Goal: Information Seeking & Learning: Learn about a topic

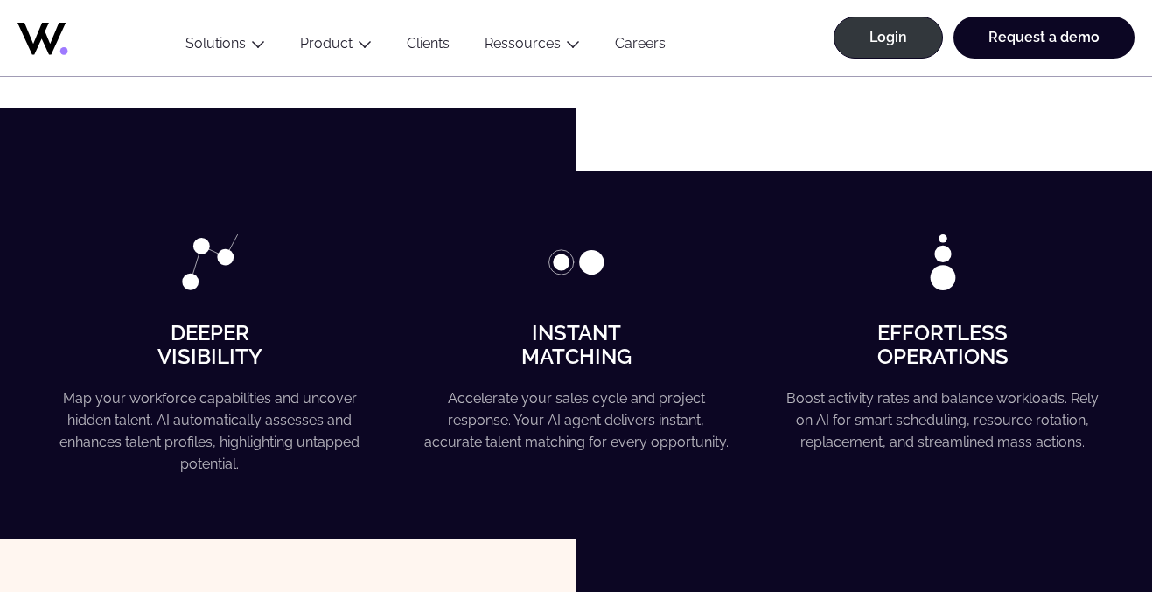
scroll to position [1162, 0]
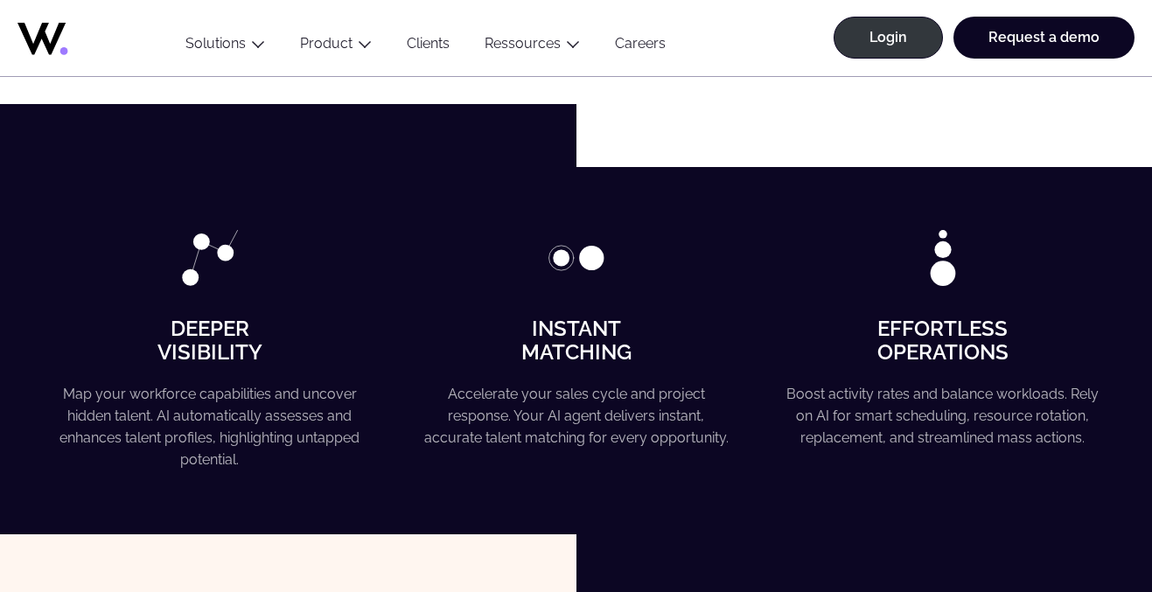
click at [59, 39] on icon at bounding box center [87, 34] width 140 height 42
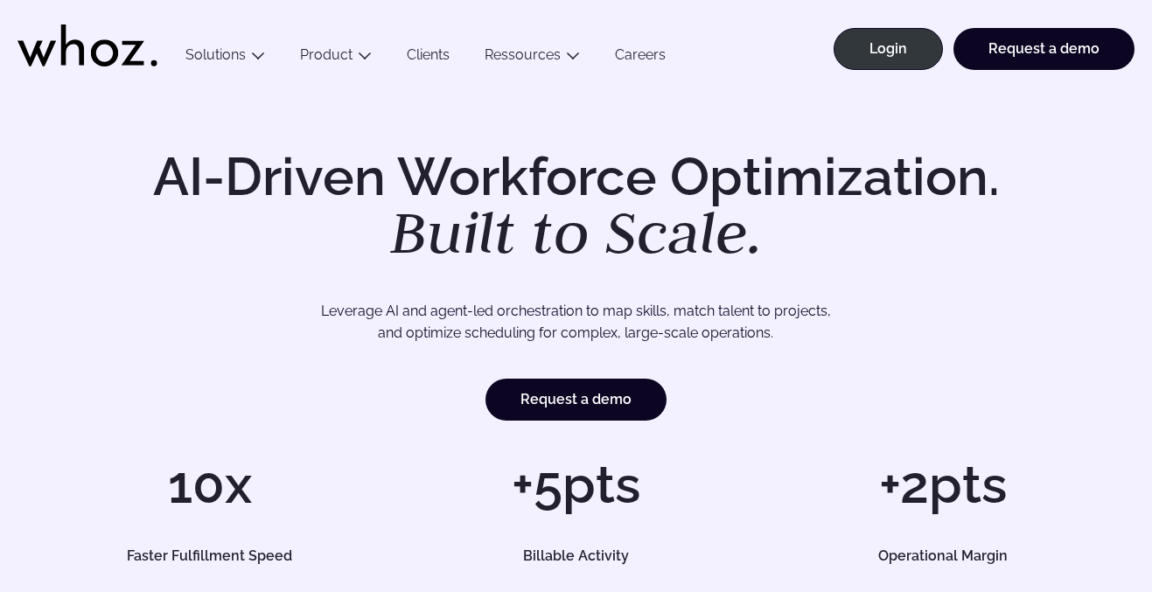
click at [647, 47] on link "Careers" at bounding box center [640, 58] width 86 height 24
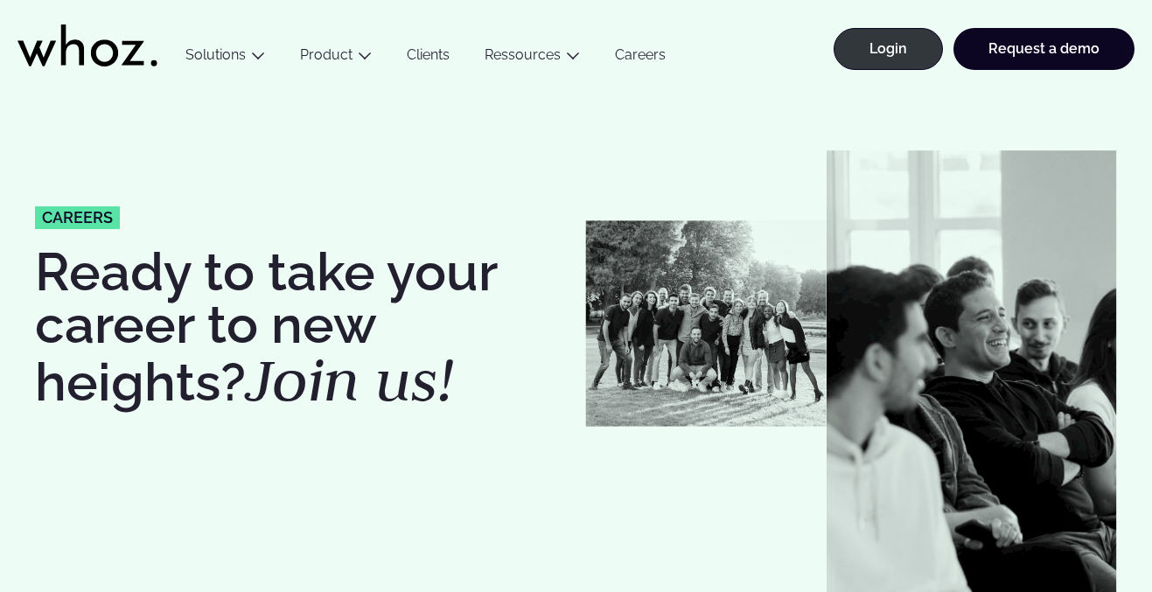
click at [90, 57] on icon at bounding box center [87, 45] width 140 height 42
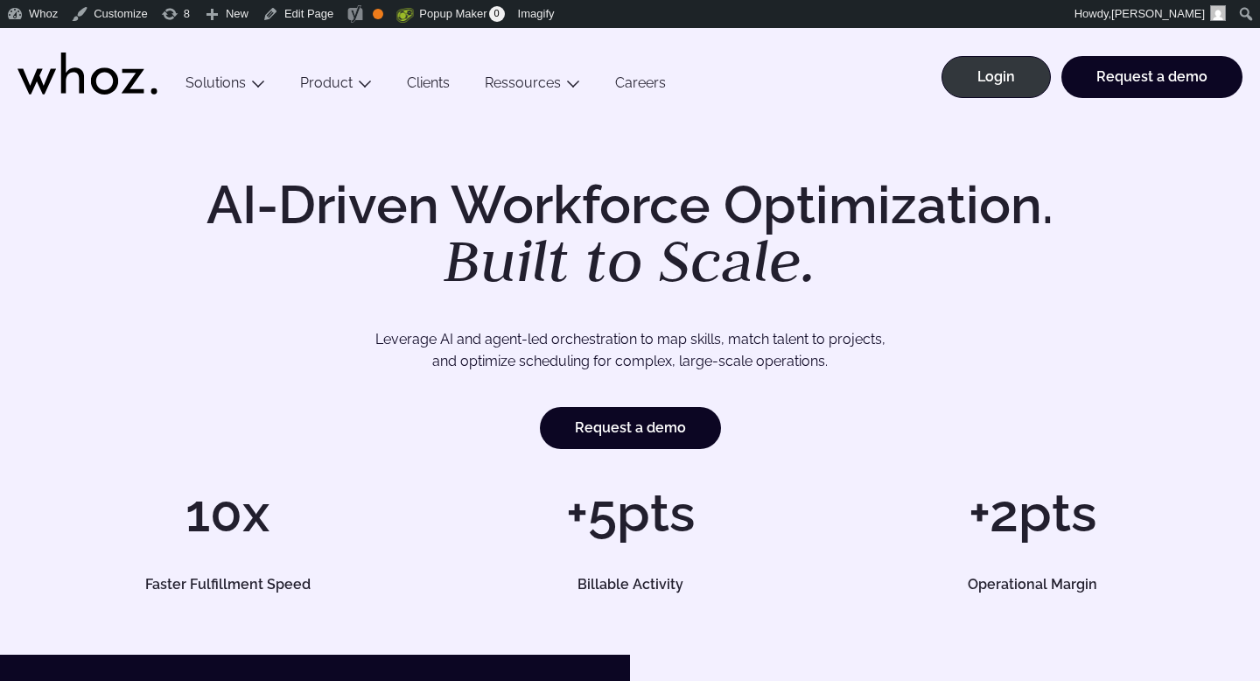
click at [618, 87] on link "Careers" at bounding box center [640, 86] width 86 height 24
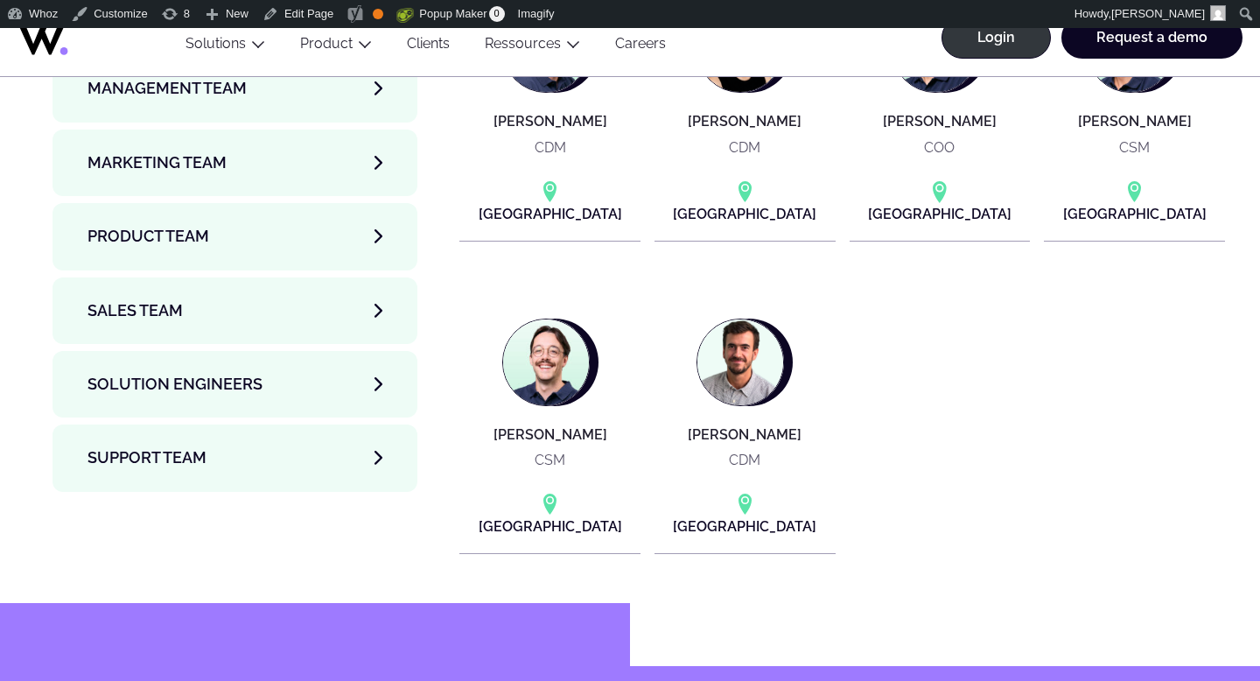
scroll to position [6242, 0]
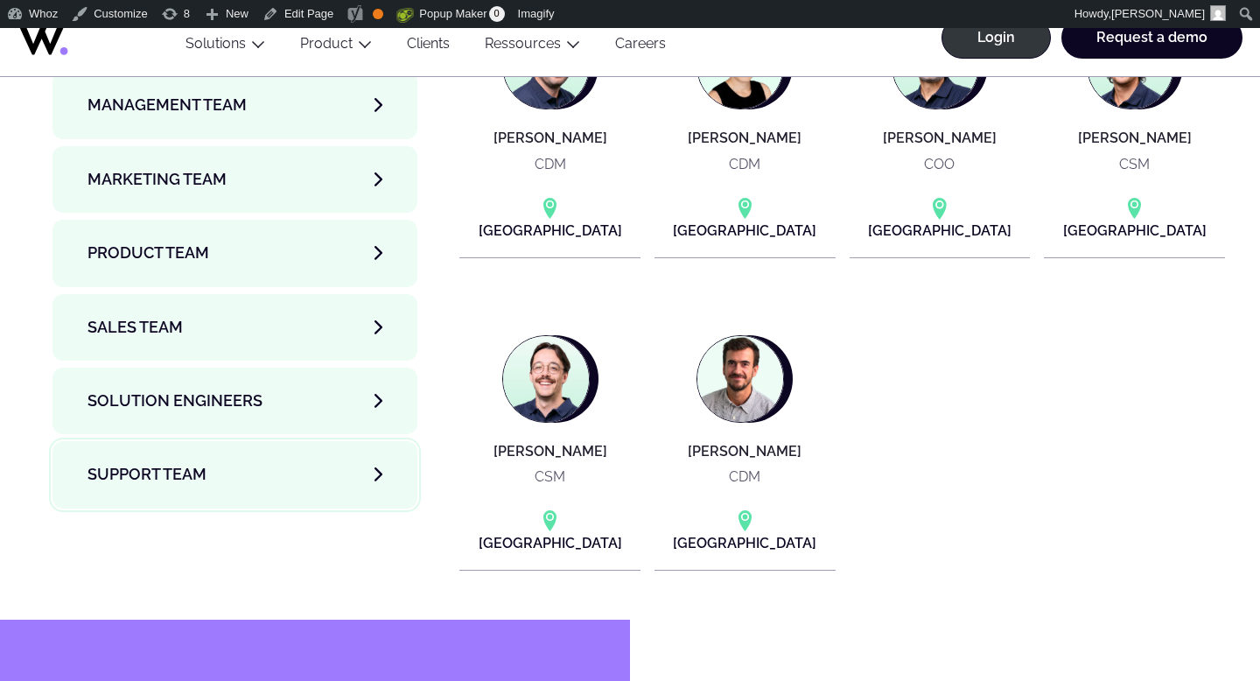
click at [213, 441] on link "Support team" at bounding box center [234, 474] width 365 height 66
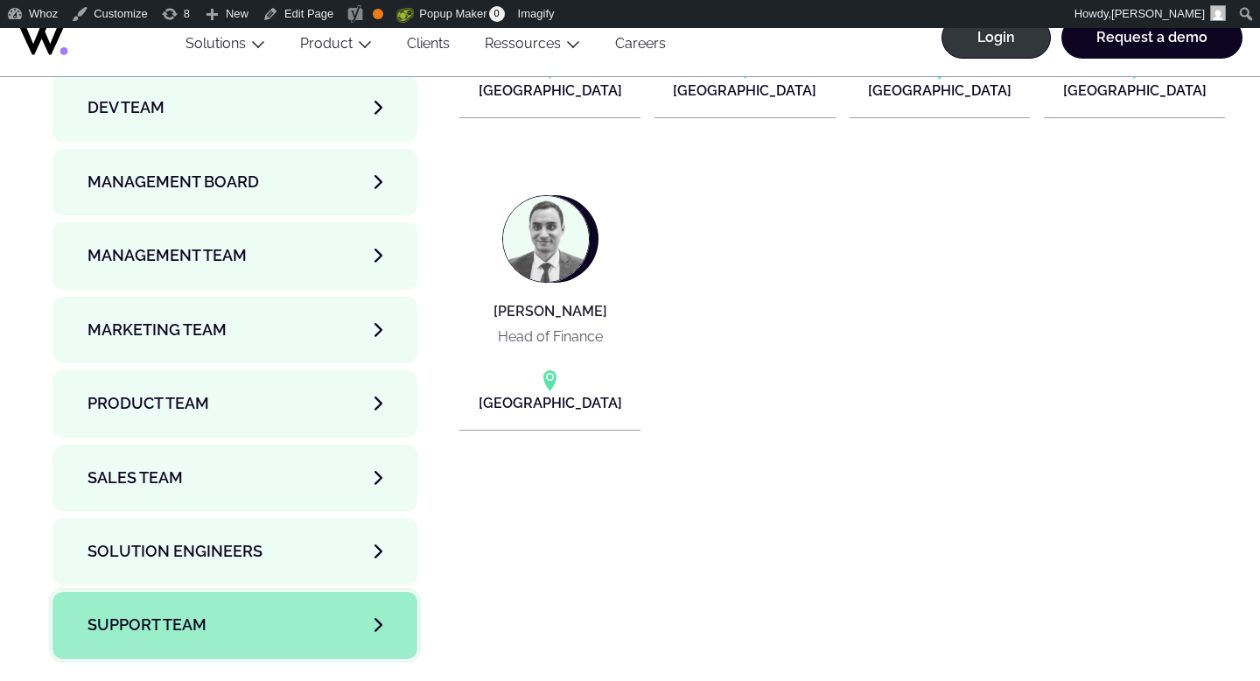
scroll to position [6101, 0]
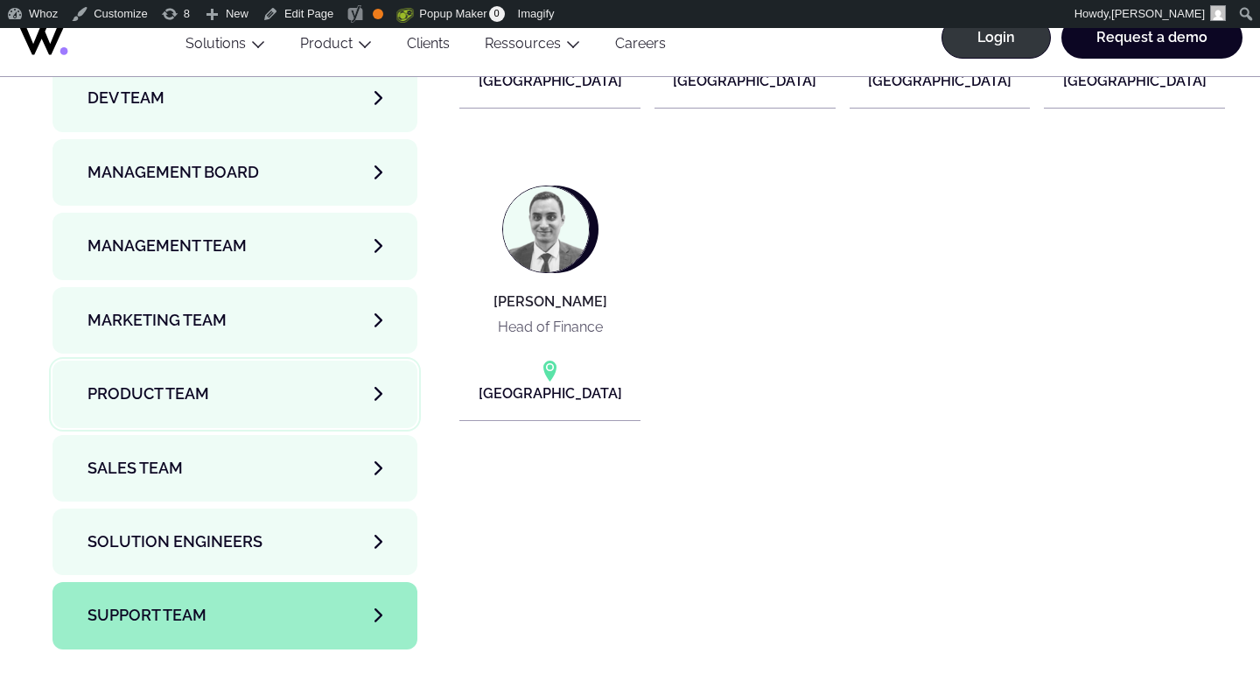
click at [255, 360] on link "Product team" at bounding box center [234, 393] width 365 height 66
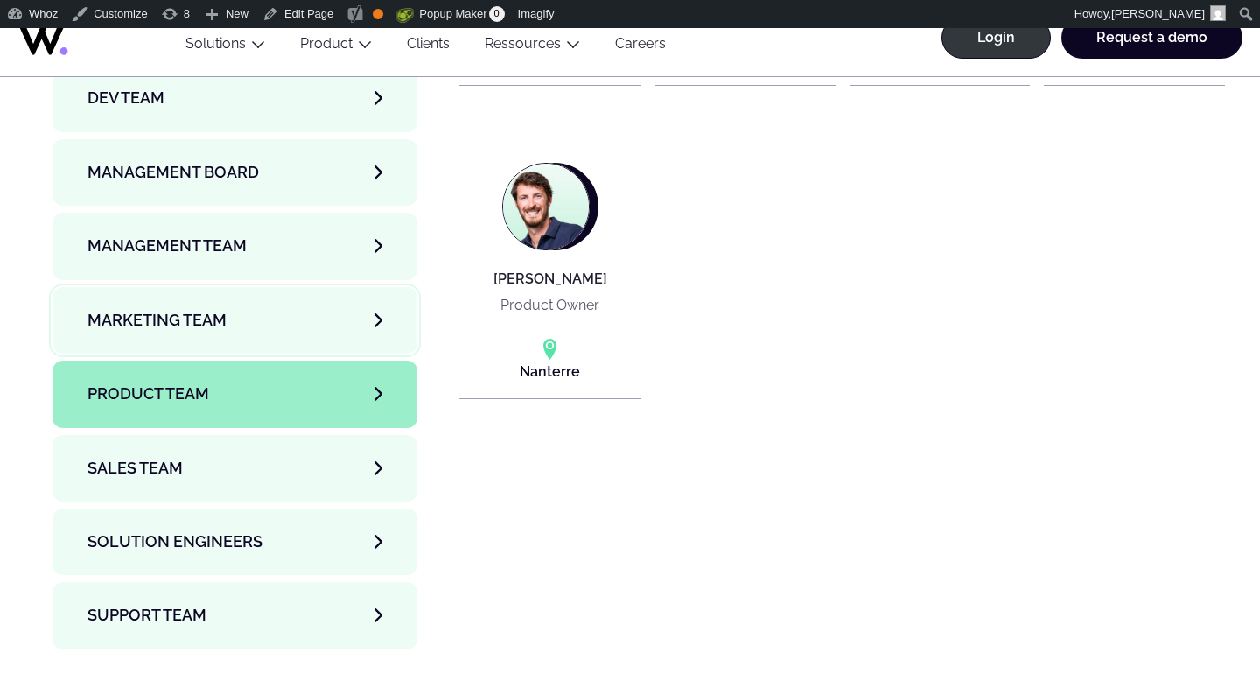
click at [260, 287] on link "Marketing Team" at bounding box center [234, 320] width 365 height 66
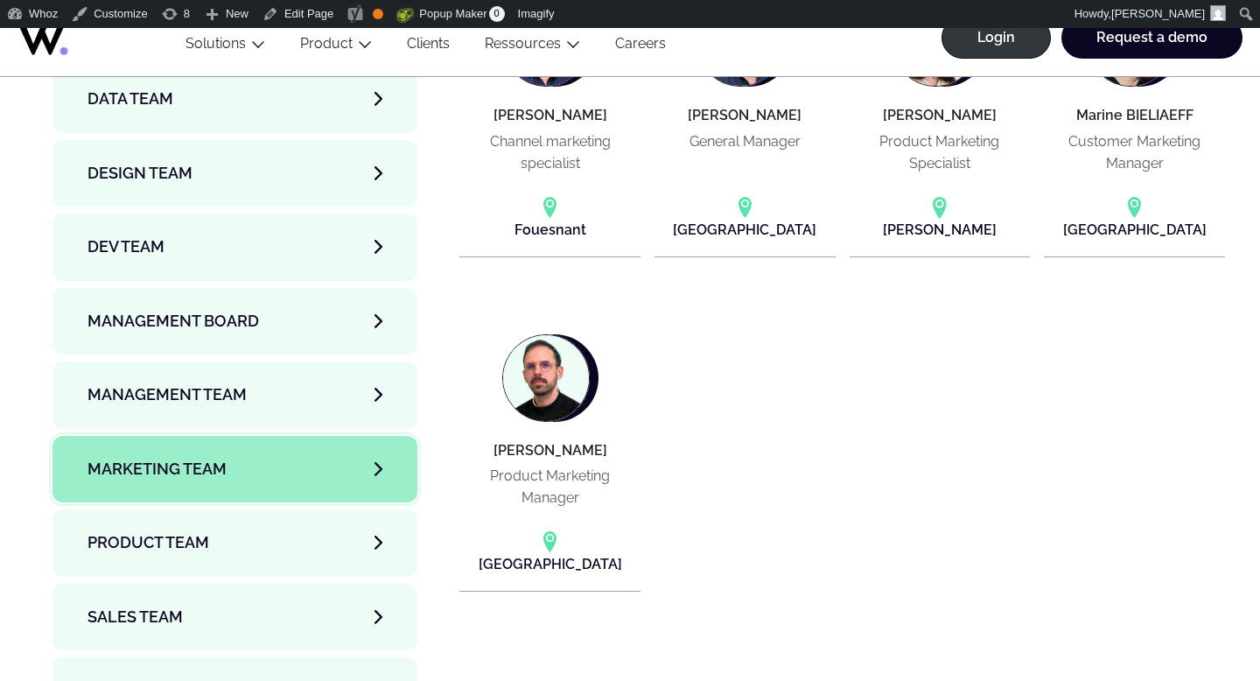
scroll to position [5949, 0]
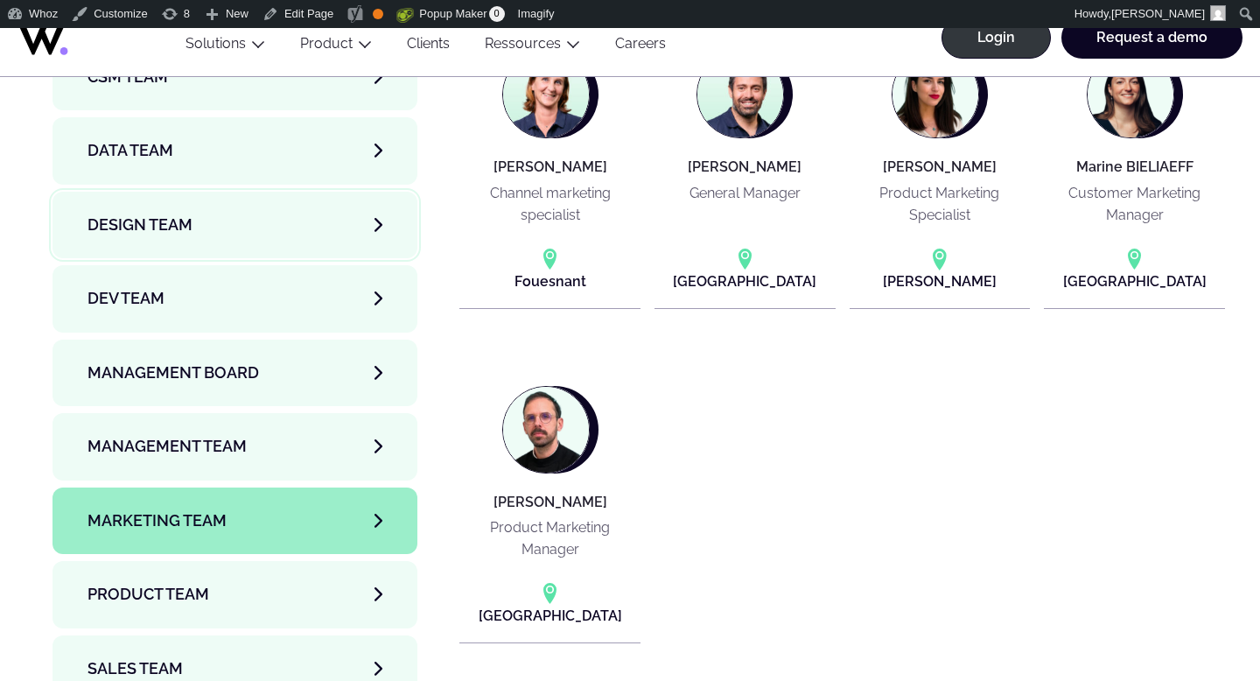
click at [251, 192] on link "Design team" at bounding box center [234, 225] width 365 height 66
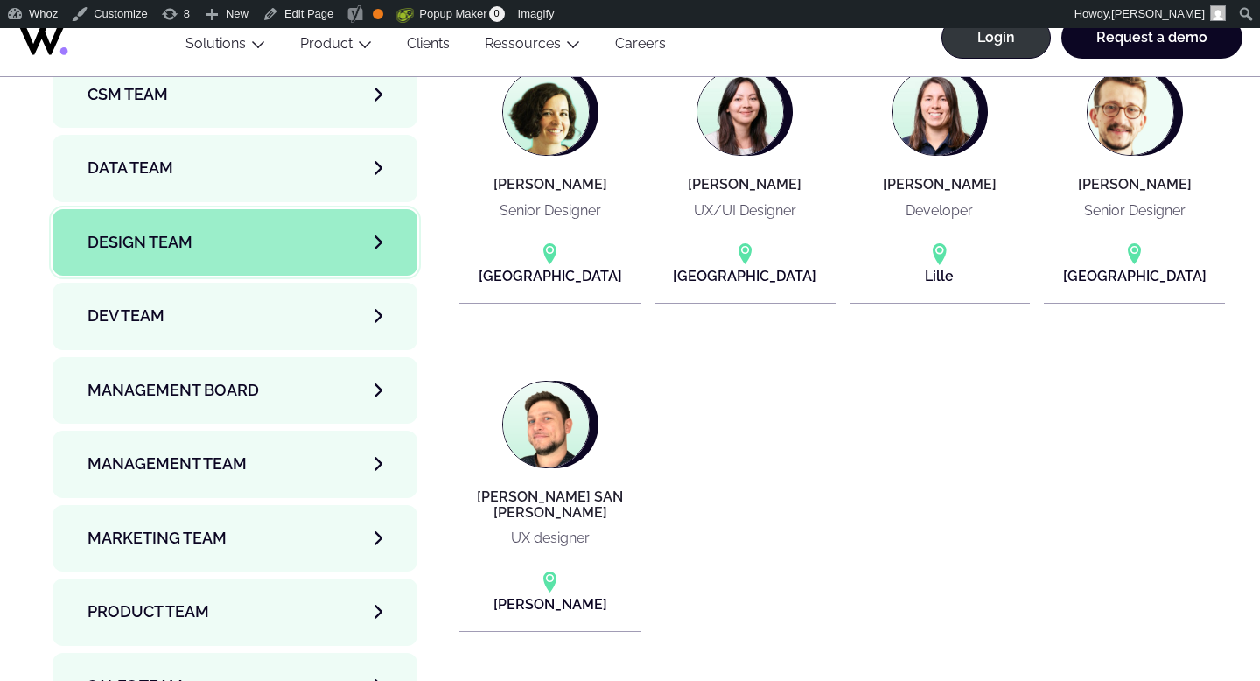
scroll to position [5886, 0]
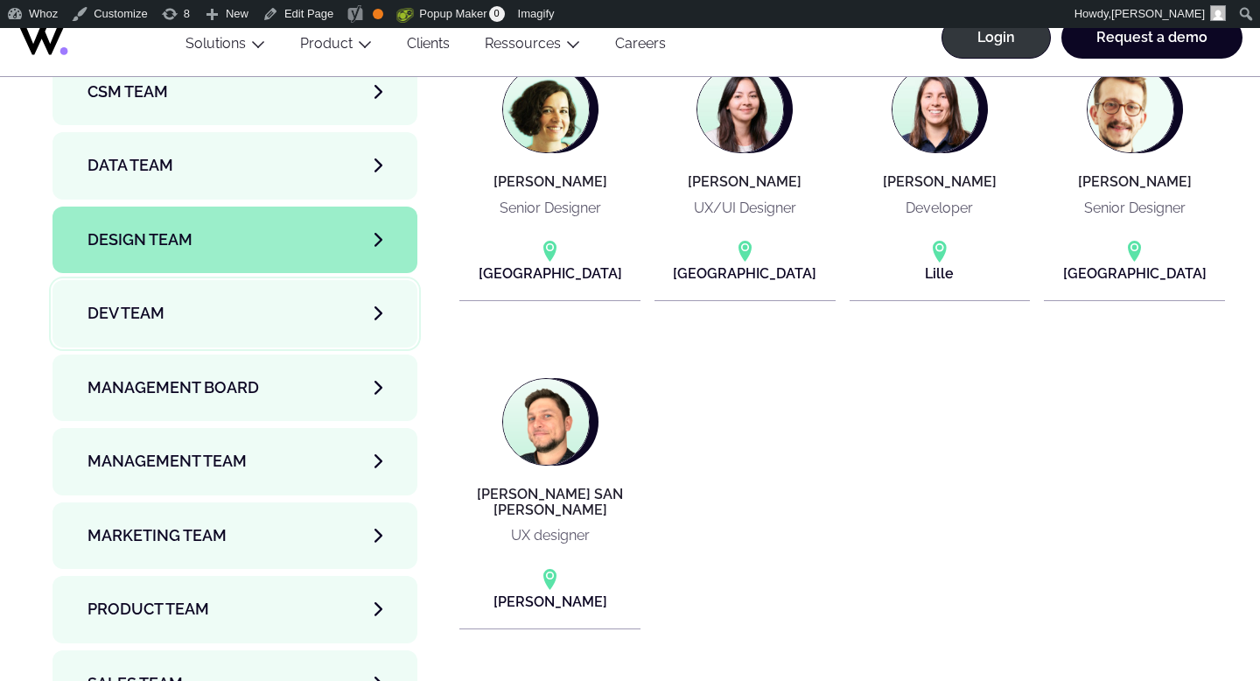
click at [176, 280] on link "Dev team" at bounding box center [234, 313] width 365 height 66
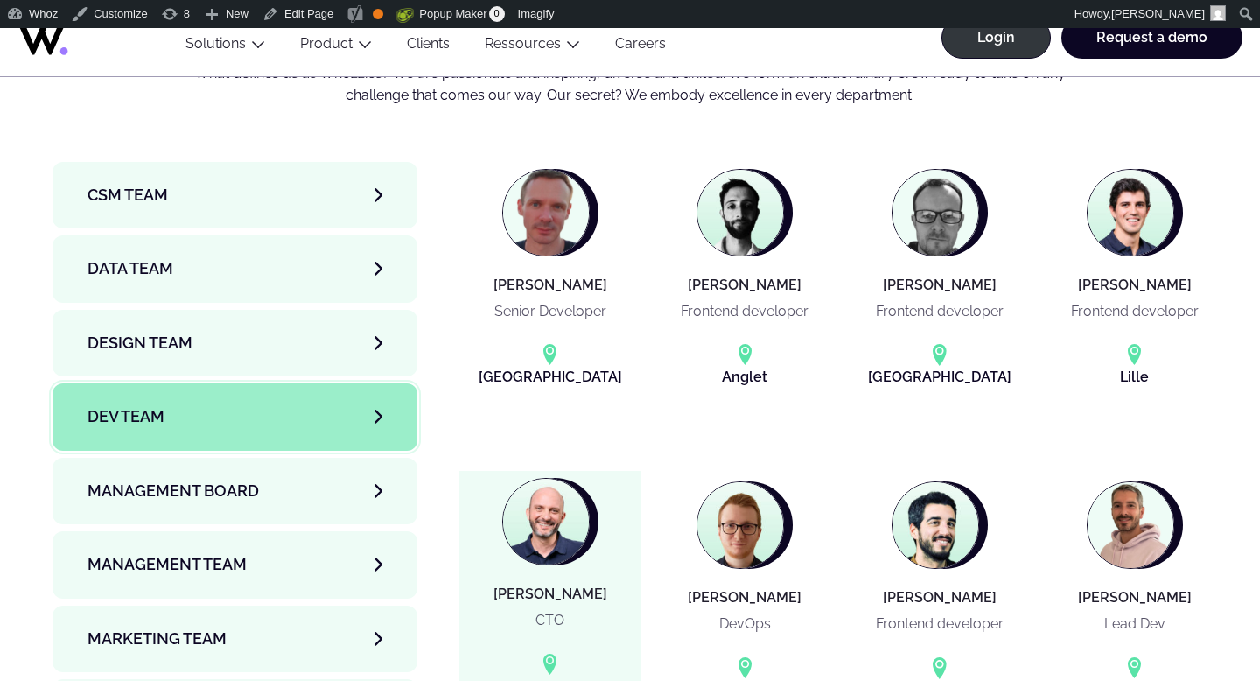
scroll to position [5756, 0]
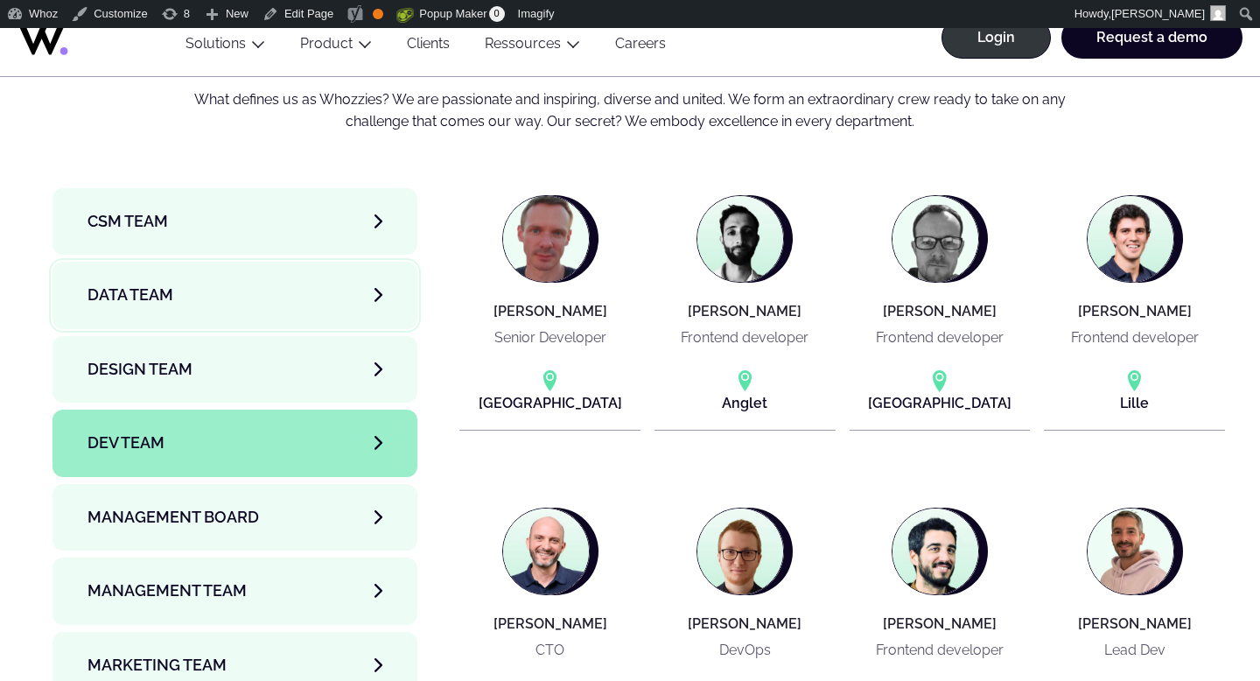
click at [166, 283] on span "Data team" at bounding box center [130, 295] width 86 height 24
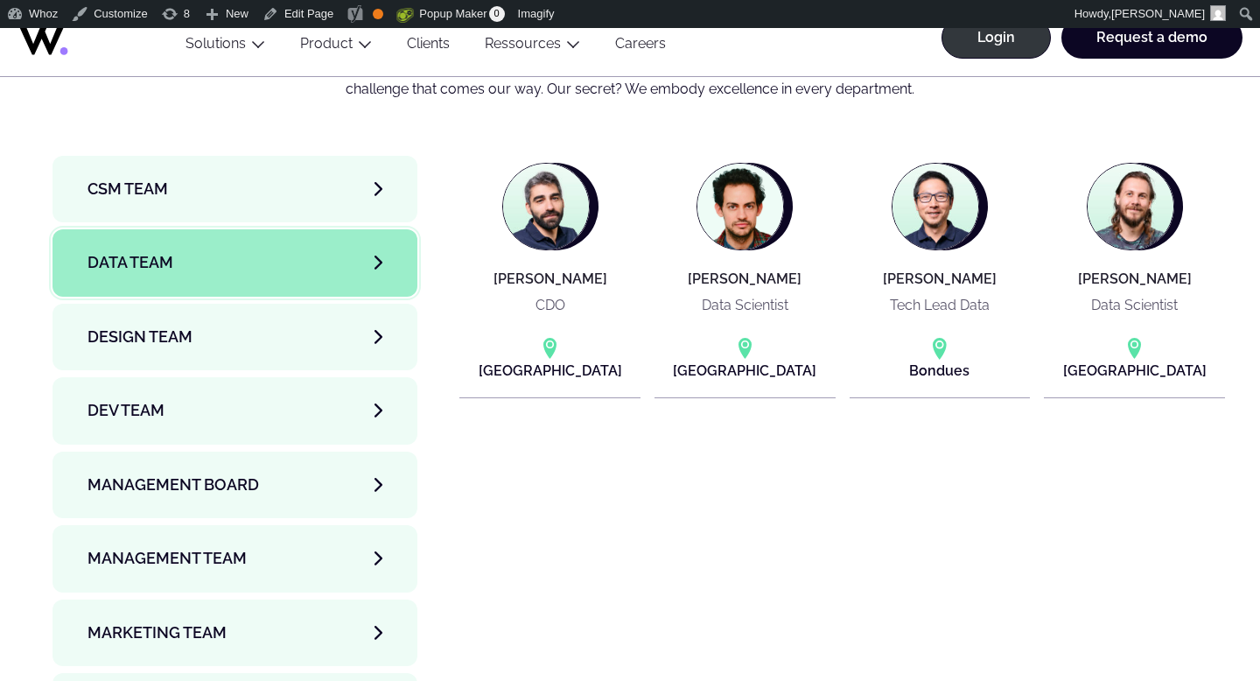
scroll to position [5791, 0]
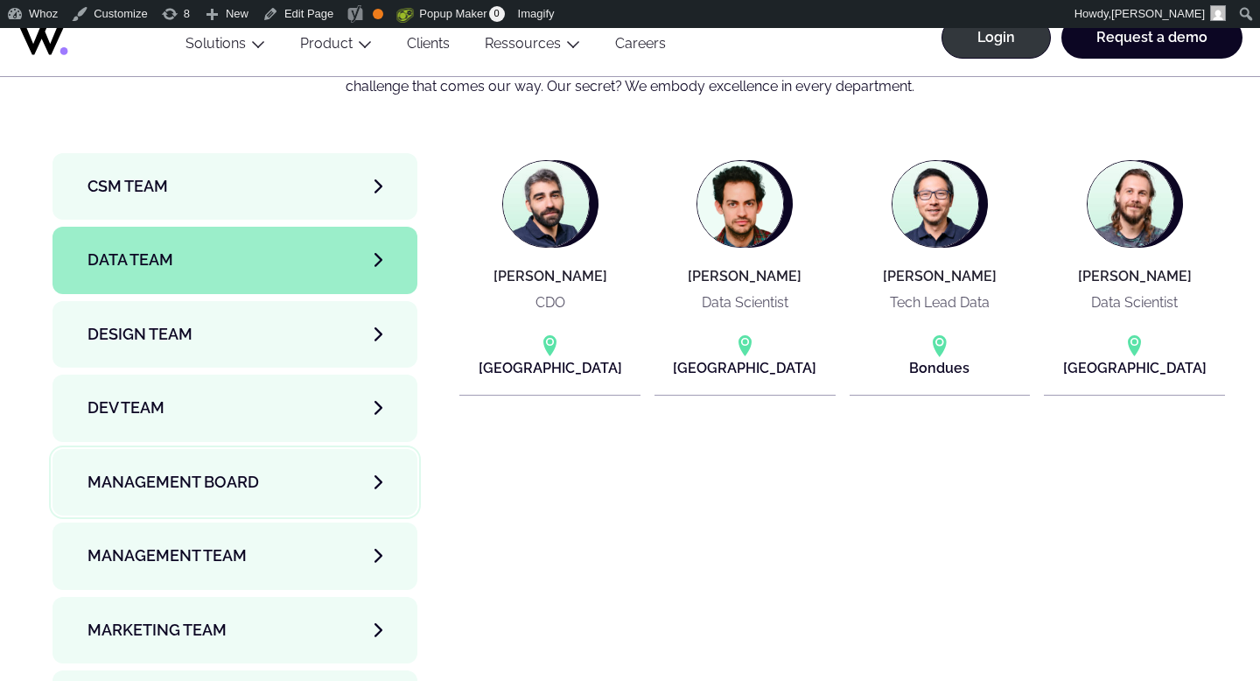
click at [196, 470] on span "Management Board" at bounding box center [172, 482] width 171 height 24
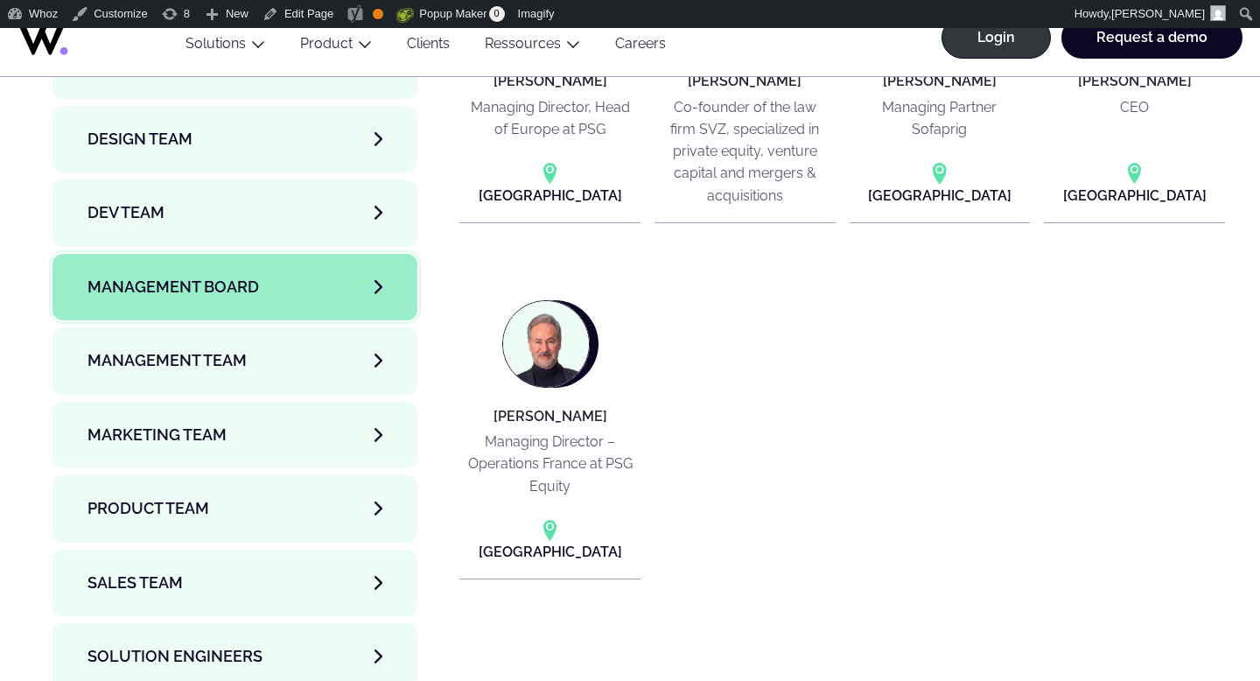
scroll to position [5998, 0]
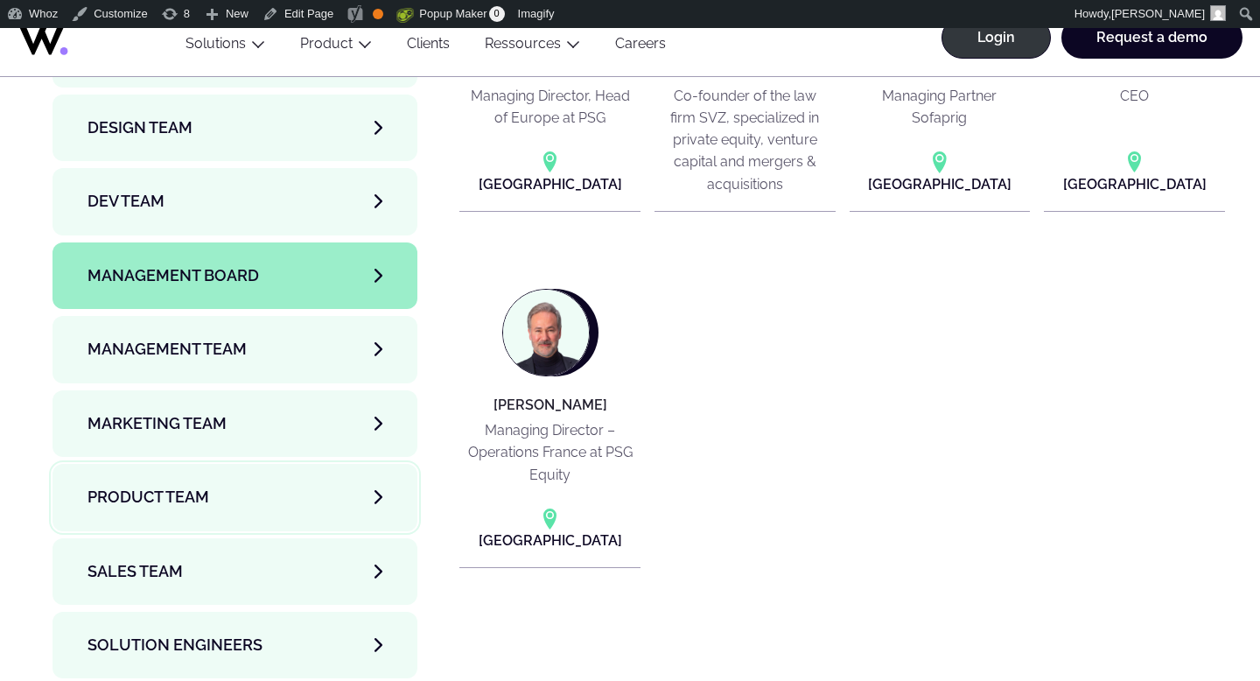
click at [194, 485] on span "Product team" at bounding box center [148, 497] width 122 height 24
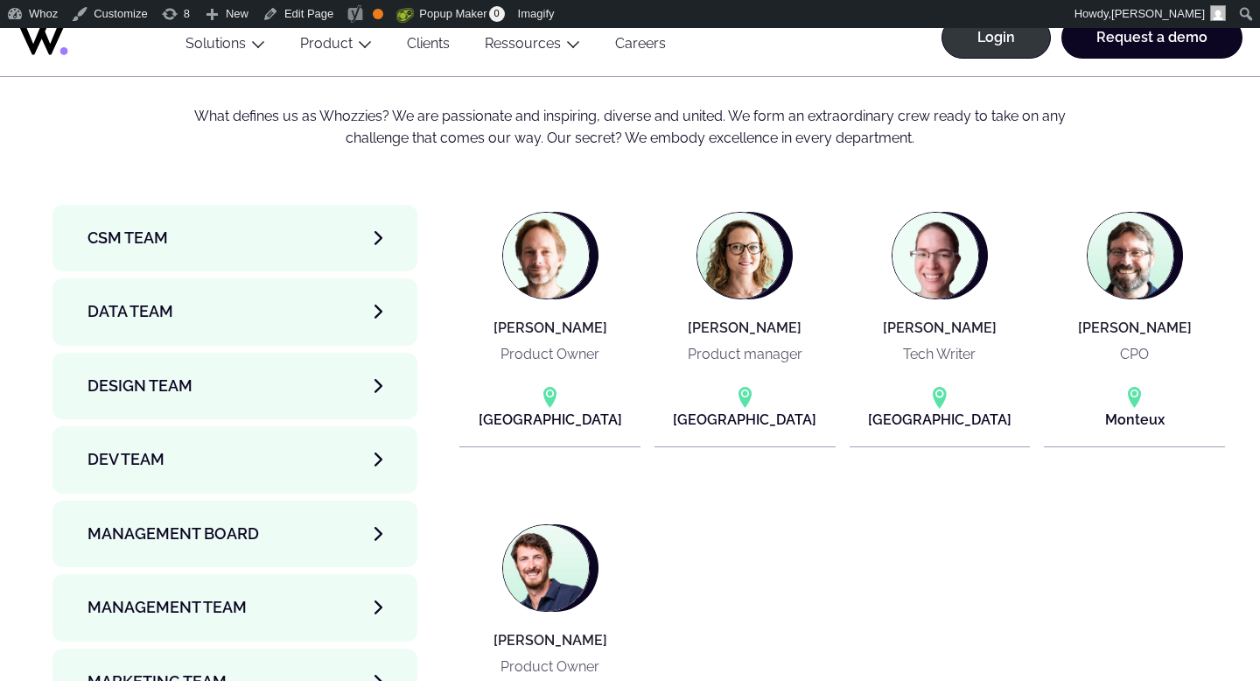
scroll to position [5697, 0]
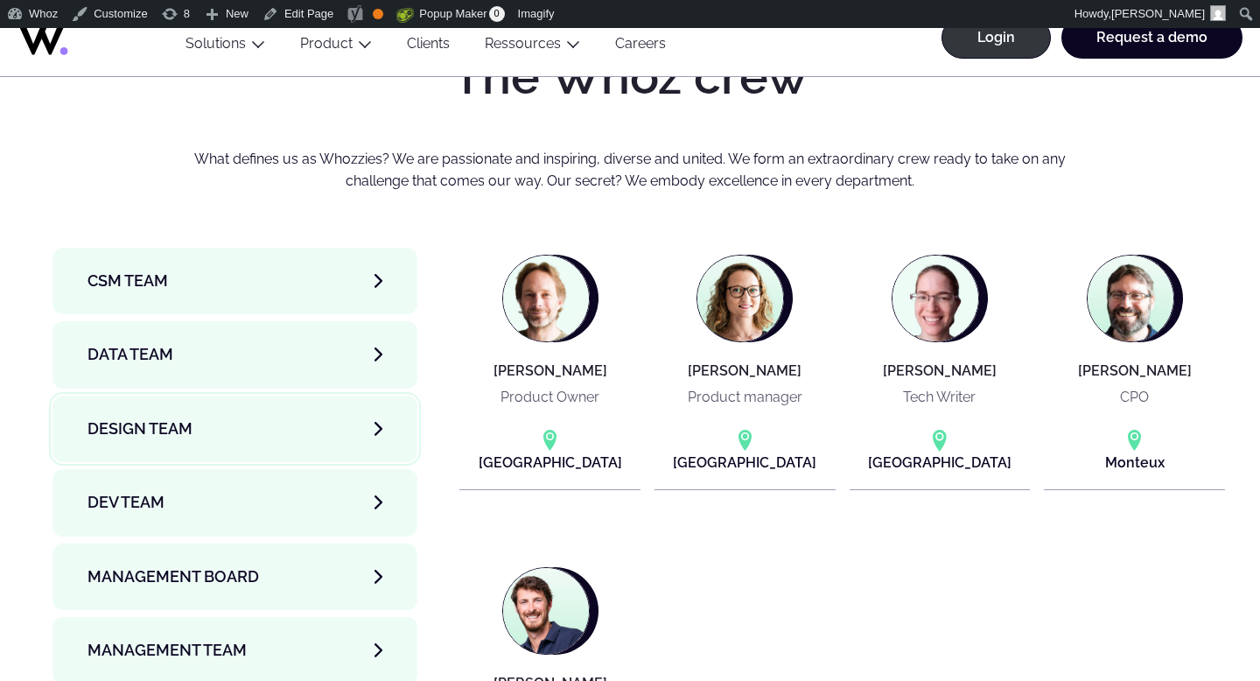
click at [252, 395] on link "Design team" at bounding box center [234, 428] width 365 height 66
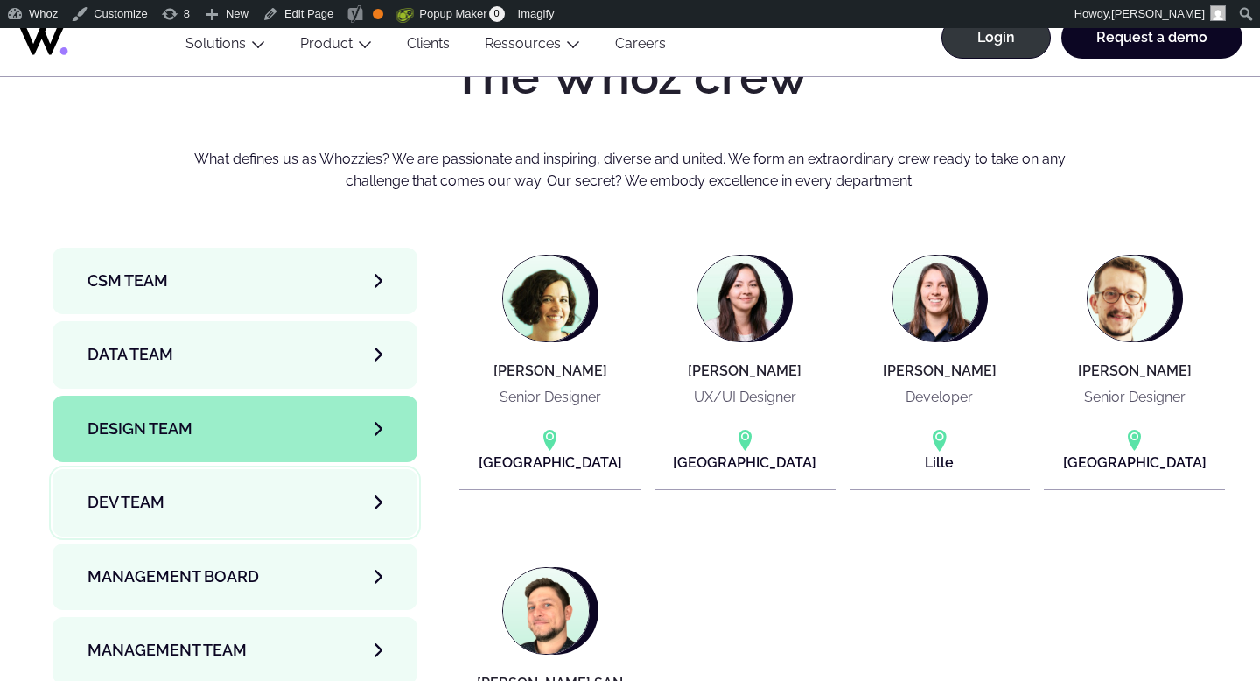
click at [193, 469] on link "Dev team" at bounding box center [234, 502] width 365 height 66
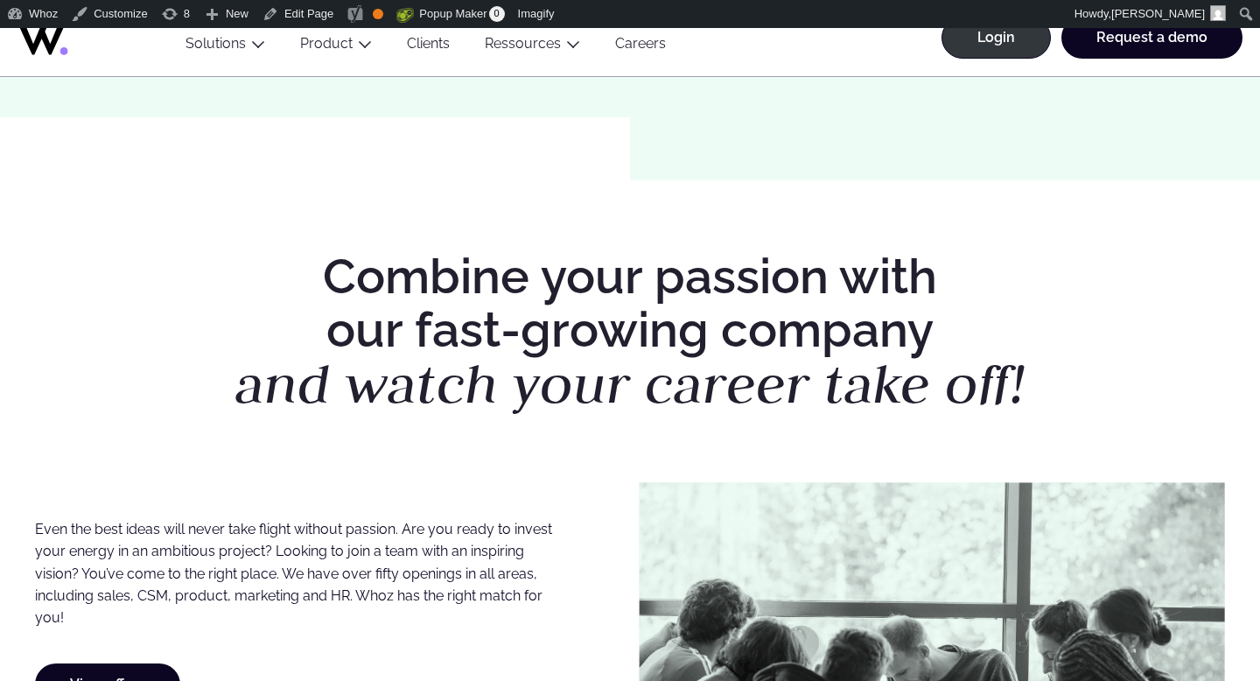
scroll to position [0, 0]
